Goal: Task Accomplishment & Management: Use online tool/utility

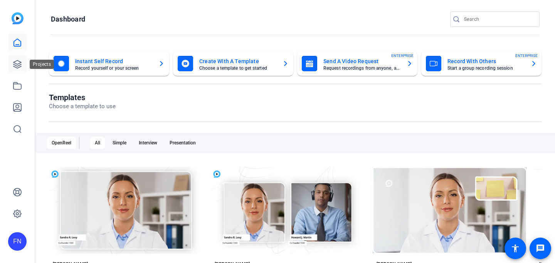
click at [15, 59] on link at bounding box center [17, 64] width 18 height 18
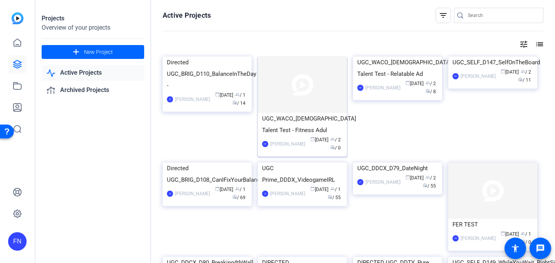
click at [322, 112] on img at bounding box center [302, 85] width 89 height 56
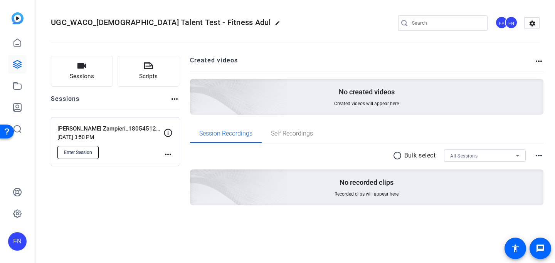
click at [85, 153] on span "Enter Session" at bounding box center [78, 152] width 28 height 6
click at [13, 65] on icon at bounding box center [17, 64] width 9 height 9
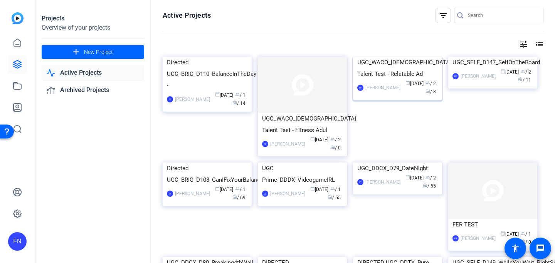
click at [403, 57] on img at bounding box center [397, 57] width 89 height 0
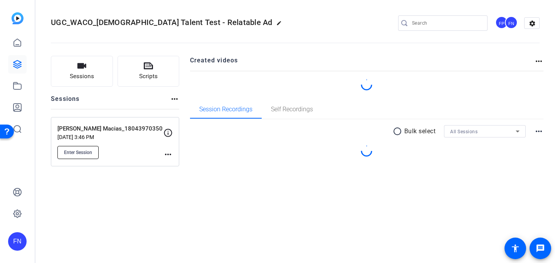
click at [80, 151] on span "Enter Session" at bounding box center [78, 152] width 28 height 6
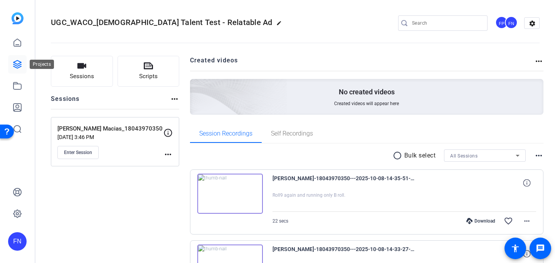
click at [18, 62] on icon at bounding box center [17, 64] width 9 height 9
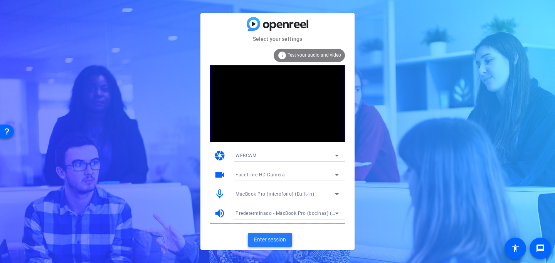
click at [271, 238] on span "Enter session" at bounding box center [270, 240] width 32 height 8
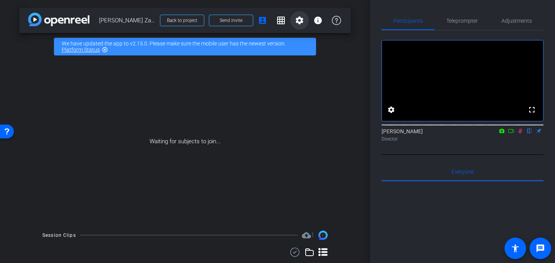
click at [299, 16] on mat-icon "settings" at bounding box center [299, 20] width 9 height 9
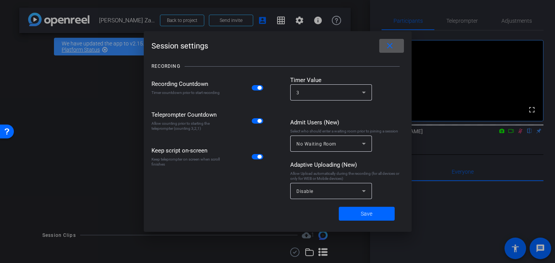
click at [299, 17] on div at bounding box center [277, 131] width 555 height 263
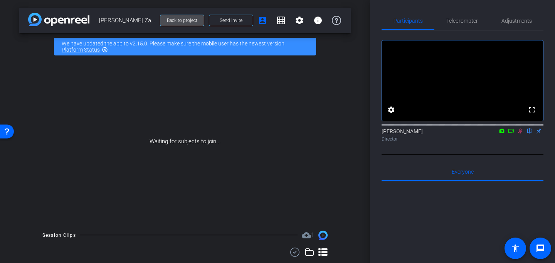
click at [196, 20] on span "Back to project" at bounding box center [182, 20] width 30 height 5
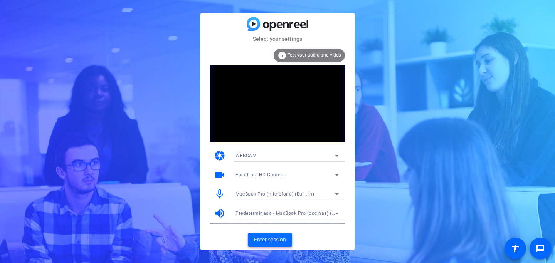
click at [269, 239] on span "Enter session" at bounding box center [270, 240] width 32 height 8
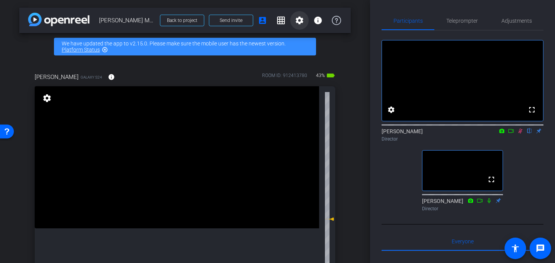
click at [299, 25] on span at bounding box center [299, 20] width 18 height 18
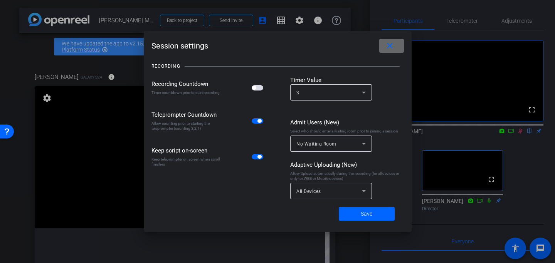
click at [394, 49] on mat-icon "close" at bounding box center [390, 46] width 10 height 10
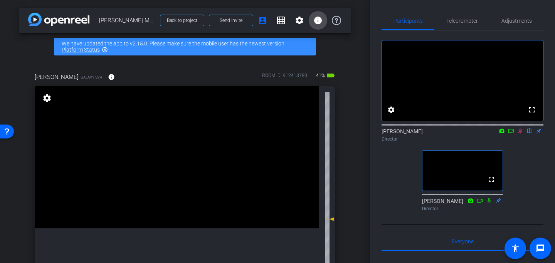
click at [323, 22] on span at bounding box center [318, 20] width 18 height 18
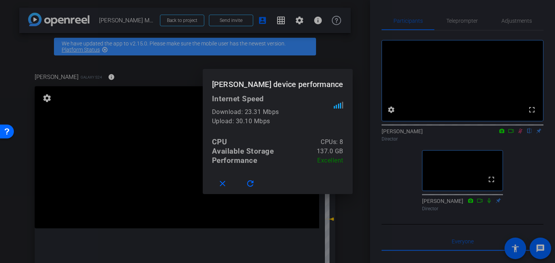
click at [224, 142] on div "CPU CPUs: 8" at bounding box center [277, 142] width 131 height 9
click at [218, 183] on mat-icon "close" at bounding box center [223, 184] width 10 height 10
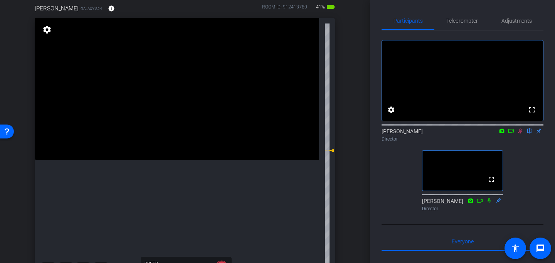
scroll to position [85, 0]
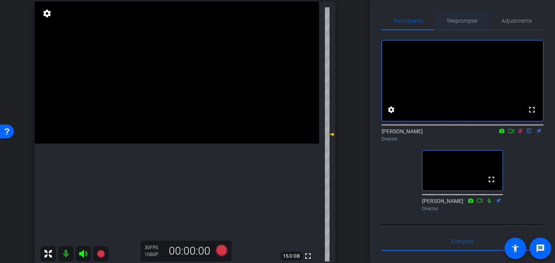
click at [465, 13] on span "Teleprompter" at bounding box center [462, 21] width 32 height 18
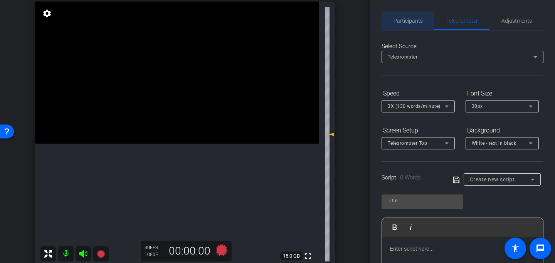
click at [423, 26] on div "Participants" at bounding box center [407, 21] width 53 height 18
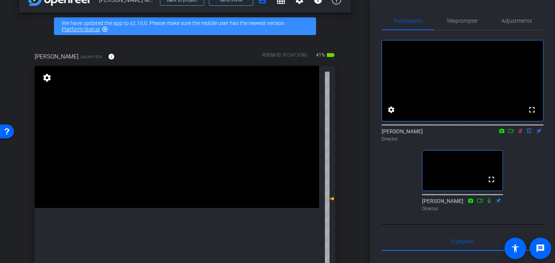
scroll to position [0, 0]
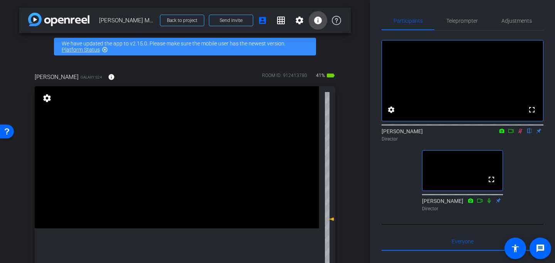
click at [317, 20] on mat-icon "info" at bounding box center [317, 20] width 9 height 9
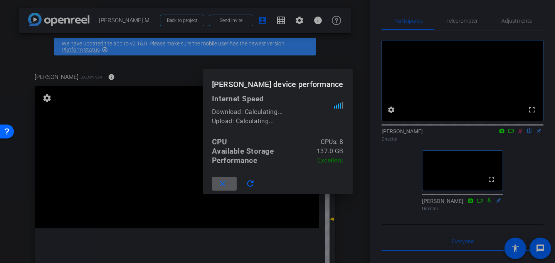
click at [339, 21] on div at bounding box center [277, 131] width 555 height 263
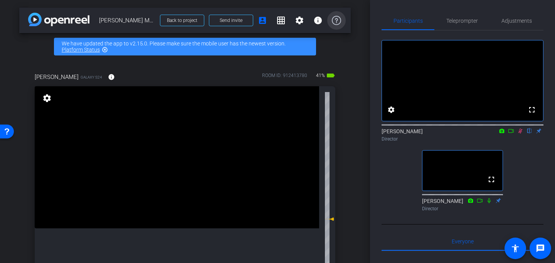
click at [339, 21] on icon at bounding box center [336, 20] width 9 height 9
click at [302, 27] on span at bounding box center [299, 20] width 18 height 18
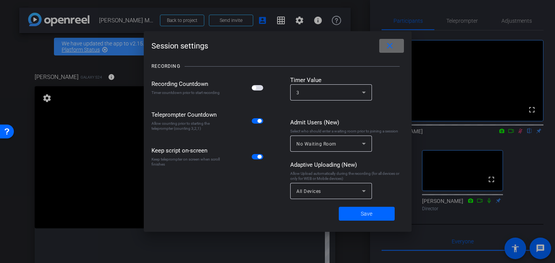
click at [392, 44] on mat-icon "close" at bounding box center [390, 46] width 10 height 10
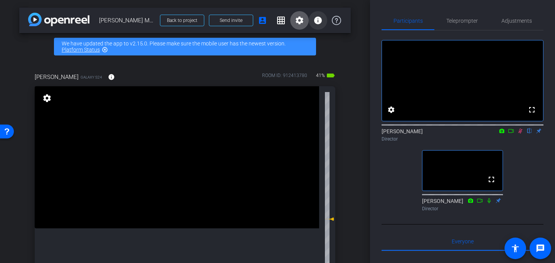
click at [321, 22] on mat-icon "info" at bounding box center [317, 20] width 9 height 9
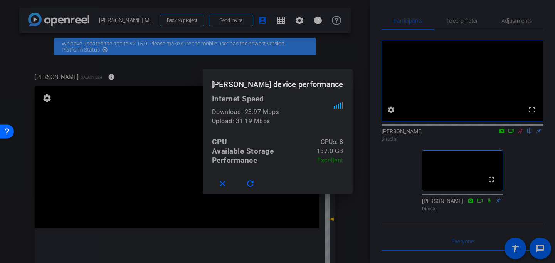
drag, startPoint x: 351, startPoint y: 163, endPoint x: 200, endPoint y: 140, distance: 152.8
click at [203, 140] on mat-dialog-content "Internet Speed Download: 23.97 Mbps Upload: 31.19 Mbps CPU CPUs: 8 Available St…" at bounding box center [278, 133] width 150 height 79
click at [370, 128] on div at bounding box center [277, 131] width 555 height 263
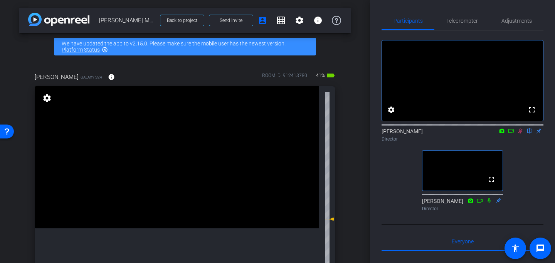
click at [520, 134] on icon at bounding box center [520, 130] width 6 height 5
click at [293, 24] on span at bounding box center [299, 20] width 18 height 18
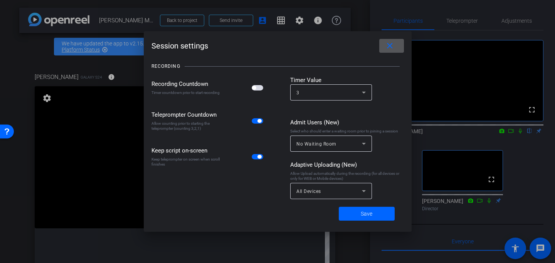
click at [397, 49] on span at bounding box center [391, 46] width 25 height 18
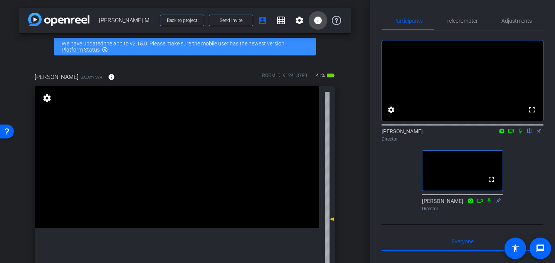
click at [320, 23] on mat-icon "info" at bounding box center [317, 20] width 9 height 9
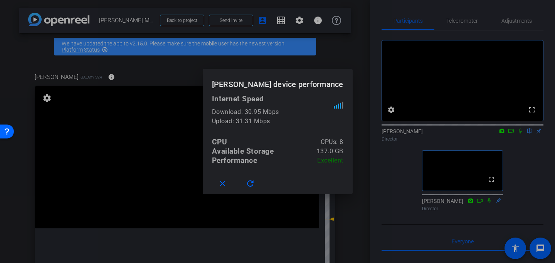
click at [328, 57] on div at bounding box center [277, 131] width 555 height 263
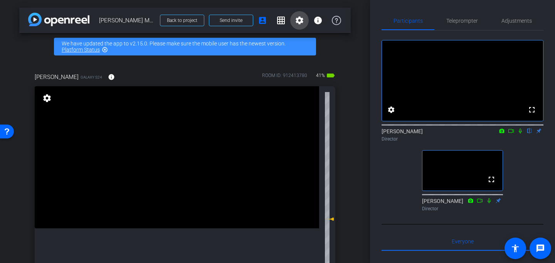
click at [302, 17] on mat-icon "settings" at bounding box center [299, 20] width 9 height 9
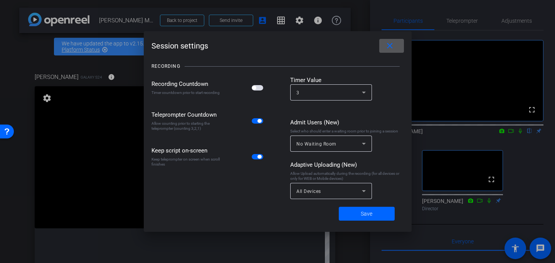
click at [394, 44] on mat-icon "close" at bounding box center [390, 46] width 10 height 10
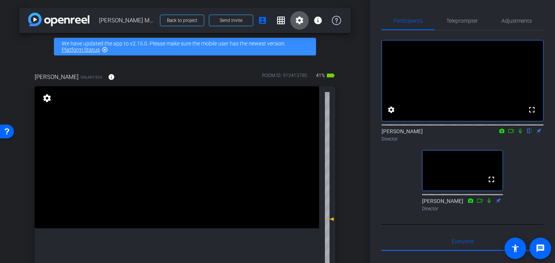
scroll to position [0, 0]
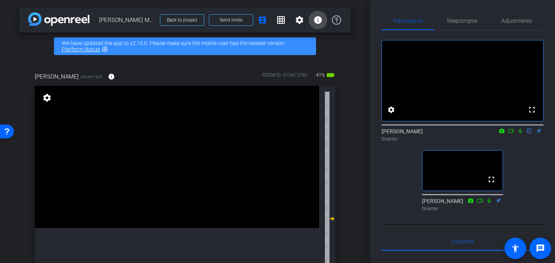
click at [318, 17] on mat-icon "info" at bounding box center [317, 19] width 9 height 9
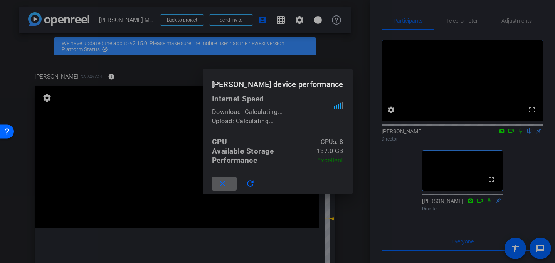
click at [335, 29] on div at bounding box center [277, 131] width 555 height 263
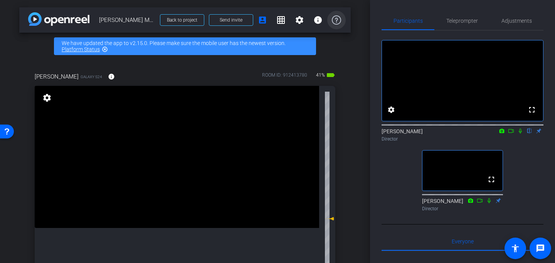
click at [336, 24] on icon at bounding box center [336, 19] width 9 height 9
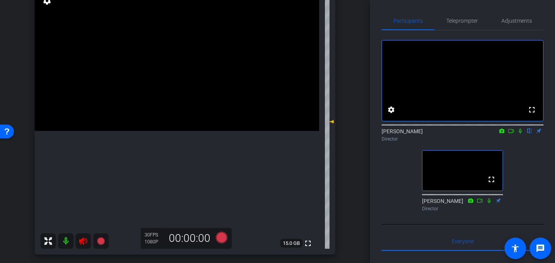
scroll to position [102, 0]
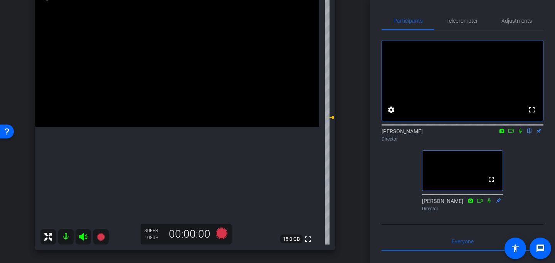
click at [520, 134] on icon at bounding box center [520, 130] width 6 height 5
click at [284, 127] on video at bounding box center [177, 56] width 284 height 142
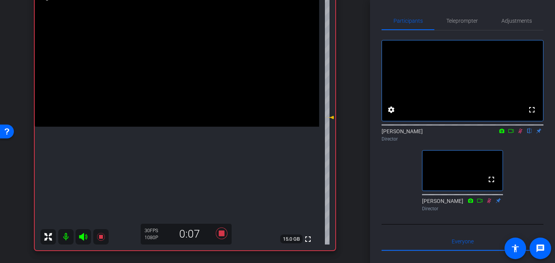
click at [511, 134] on icon at bounding box center [511, 130] width 6 height 5
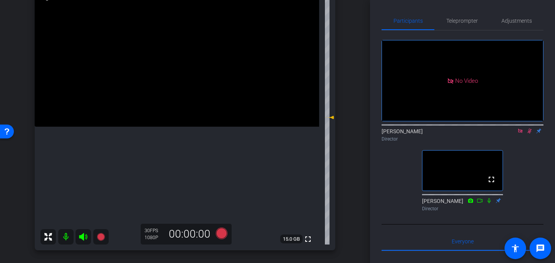
click at [529, 134] on icon at bounding box center [529, 131] width 4 height 5
click at [523, 134] on icon at bounding box center [520, 130] width 6 height 5
click at [81, 239] on icon at bounding box center [83, 237] width 8 height 8
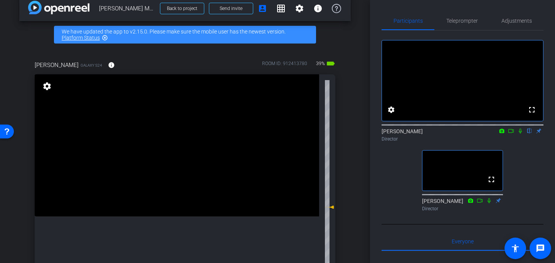
scroll to position [170, 0]
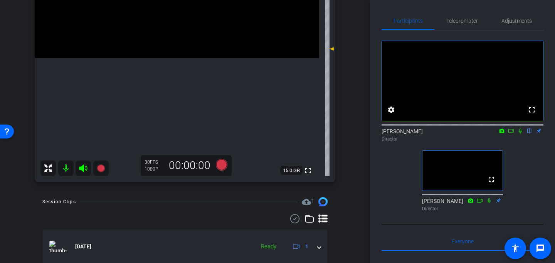
click at [79, 167] on icon at bounding box center [83, 169] width 8 height 8
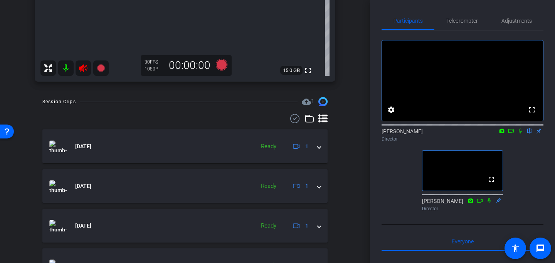
scroll to position [300, 0]
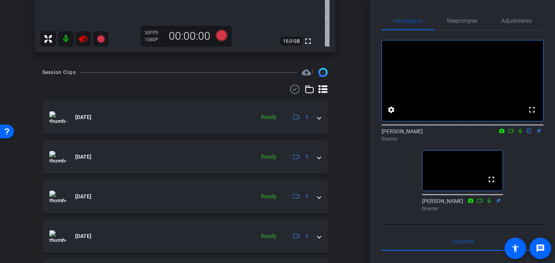
click at [82, 37] on icon at bounding box center [83, 39] width 8 height 8
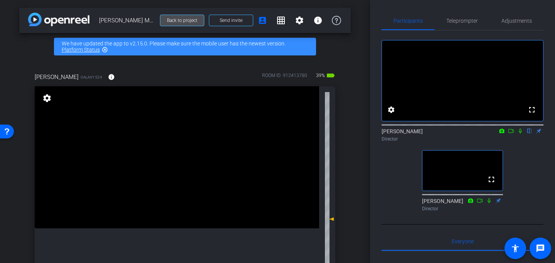
click at [180, 20] on span "Back to project" at bounding box center [182, 20] width 30 height 5
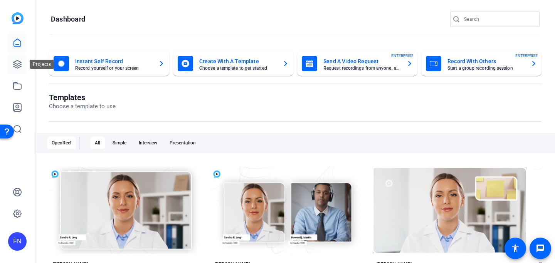
click at [19, 67] on icon at bounding box center [17, 64] width 9 height 9
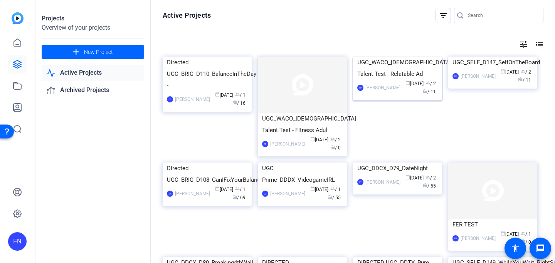
click at [365, 57] on img at bounding box center [397, 57] width 89 height 0
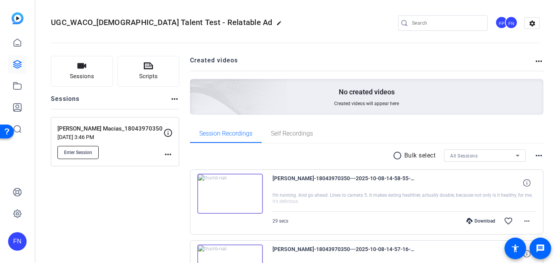
click at [81, 148] on button "Enter Session" at bounding box center [77, 152] width 41 height 13
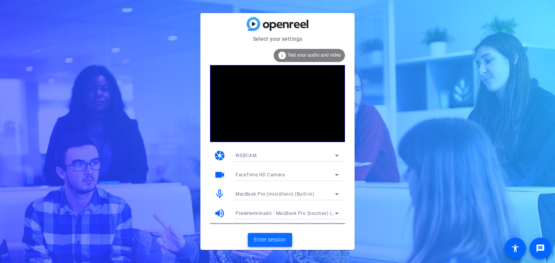
click at [275, 240] on span "Enter session" at bounding box center [270, 240] width 32 height 8
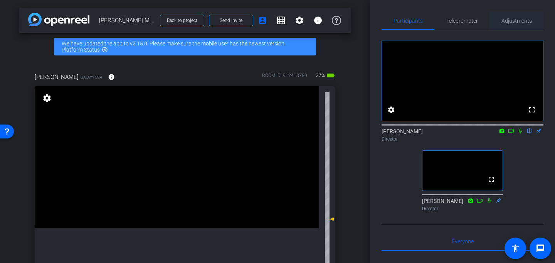
click at [516, 20] on span "Adjustments" at bounding box center [516, 20] width 30 height 5
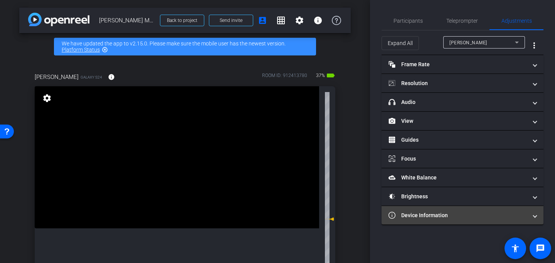
click at [498, 216] on mat-panel-title "Device Information" at bounding box center [457, 216] width 139 height 8
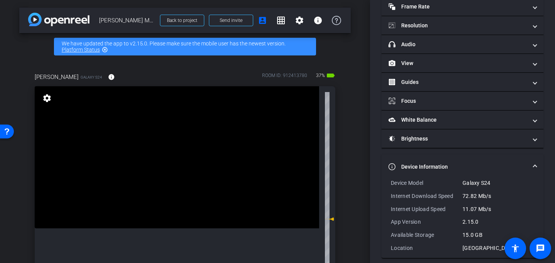
scroll to position [65, 0]
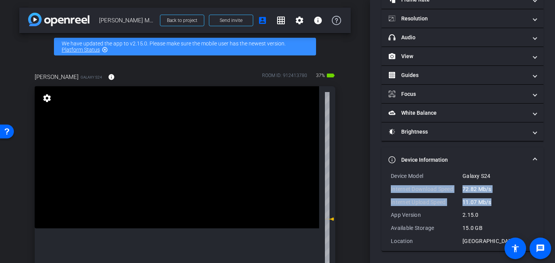
drag, startPoint x: 493, startPoint y: 204, endPoint x: 386, endPoint y: 187, distance: 108.1
click at [386, 187] on div "Device Model Galaxy S24 Internet Download Speed 72.82 Mb/s Internet Upload Spee…" at bounding box center [462, 211] width 162 height 79
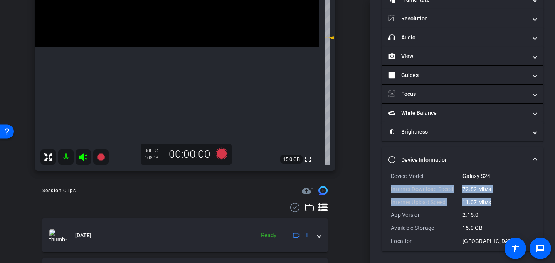
scroll to position [0, 0]
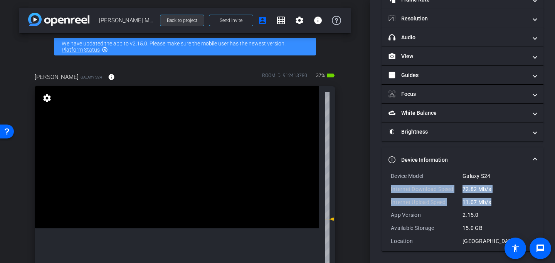
click at [188, 18] on span "Back to project" at bounding box center [182, 20] width 30 height 5
